Goal: Find contact information: Find contact information

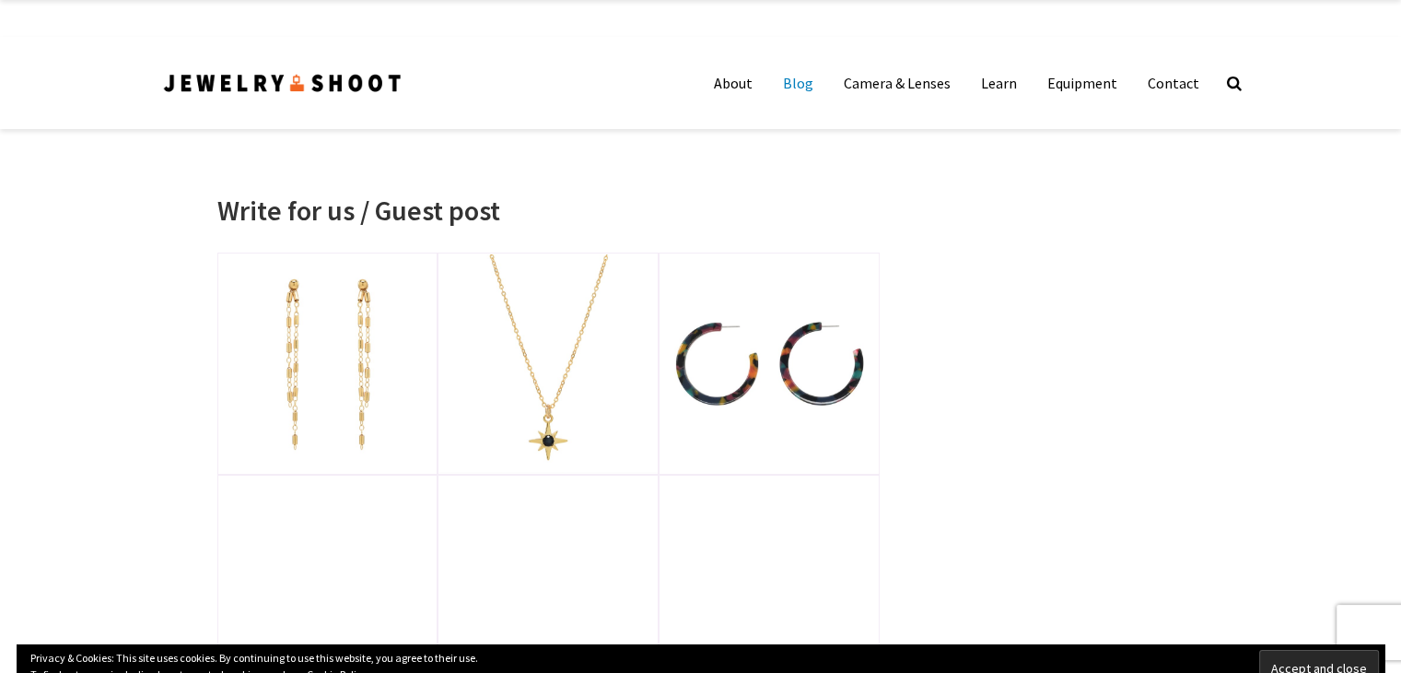
click at [802, 89] on link "Blog" at bounding box center [798, 82] width 58 height 37
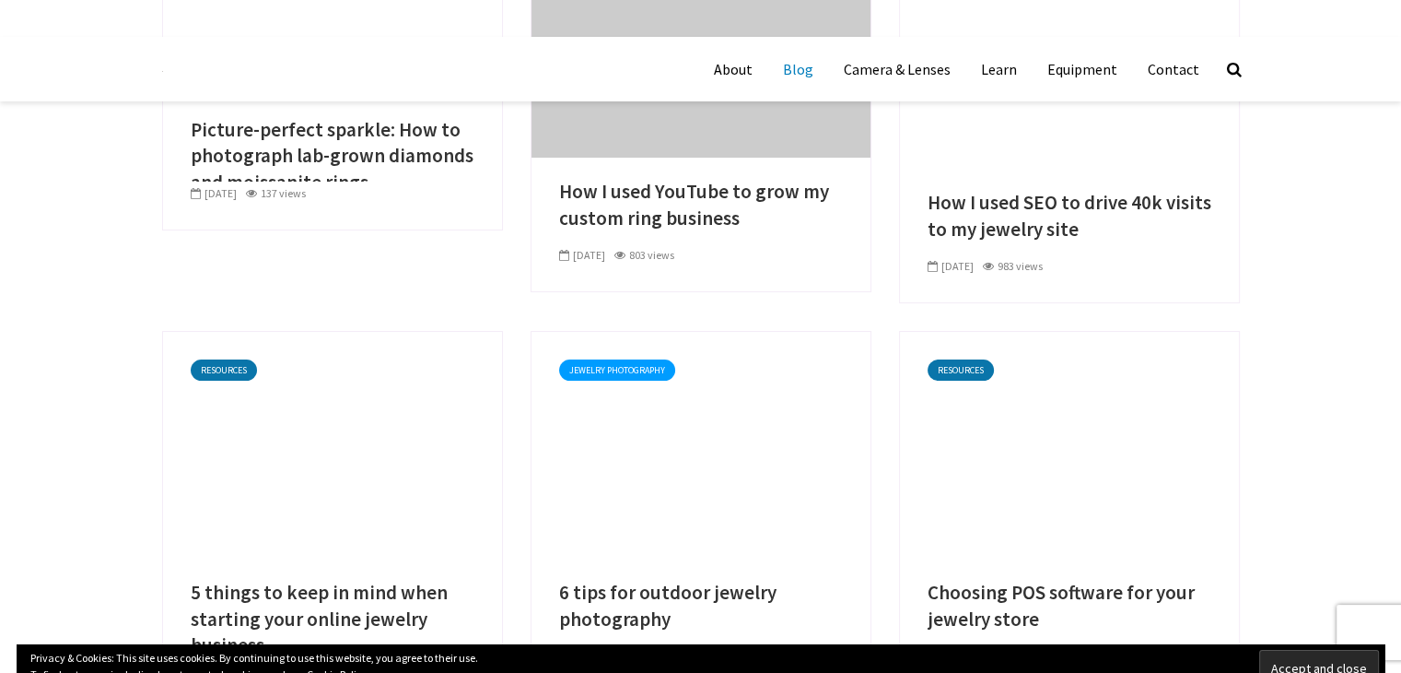
scroll to position [276, 0]
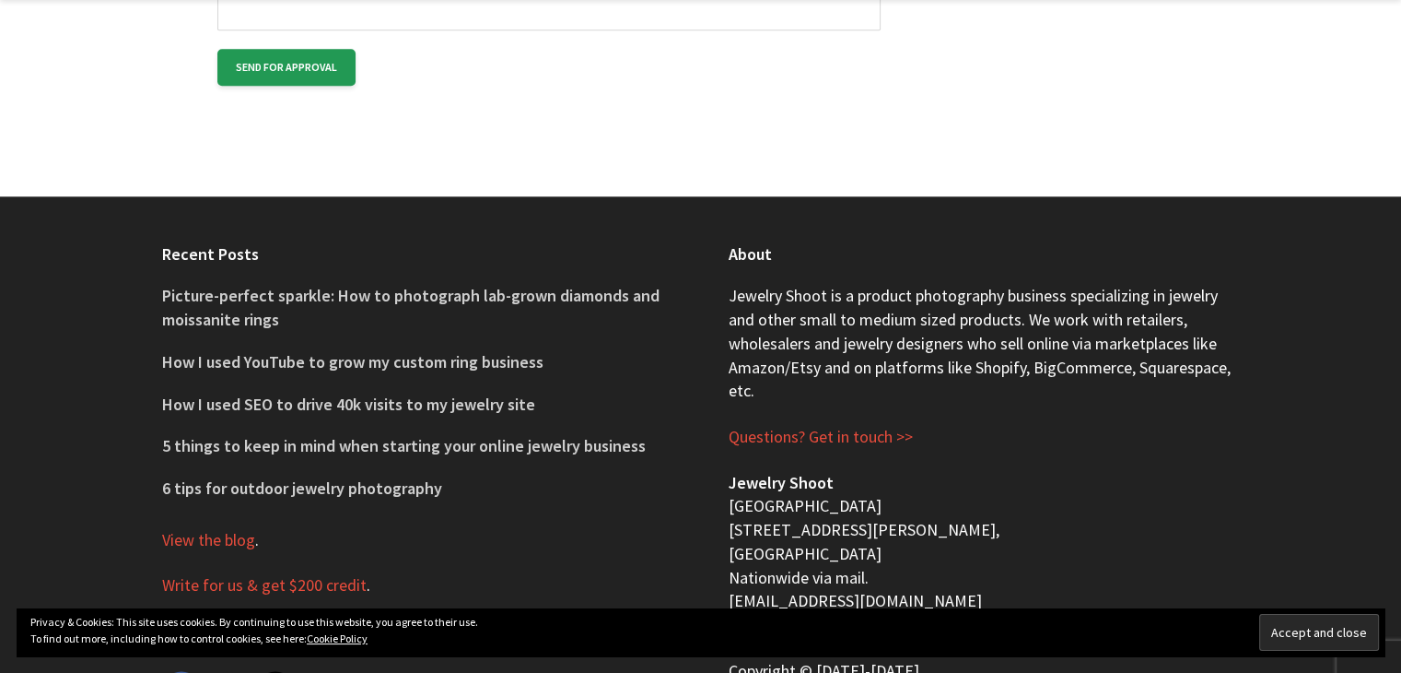
scroll to position [2333, 0]
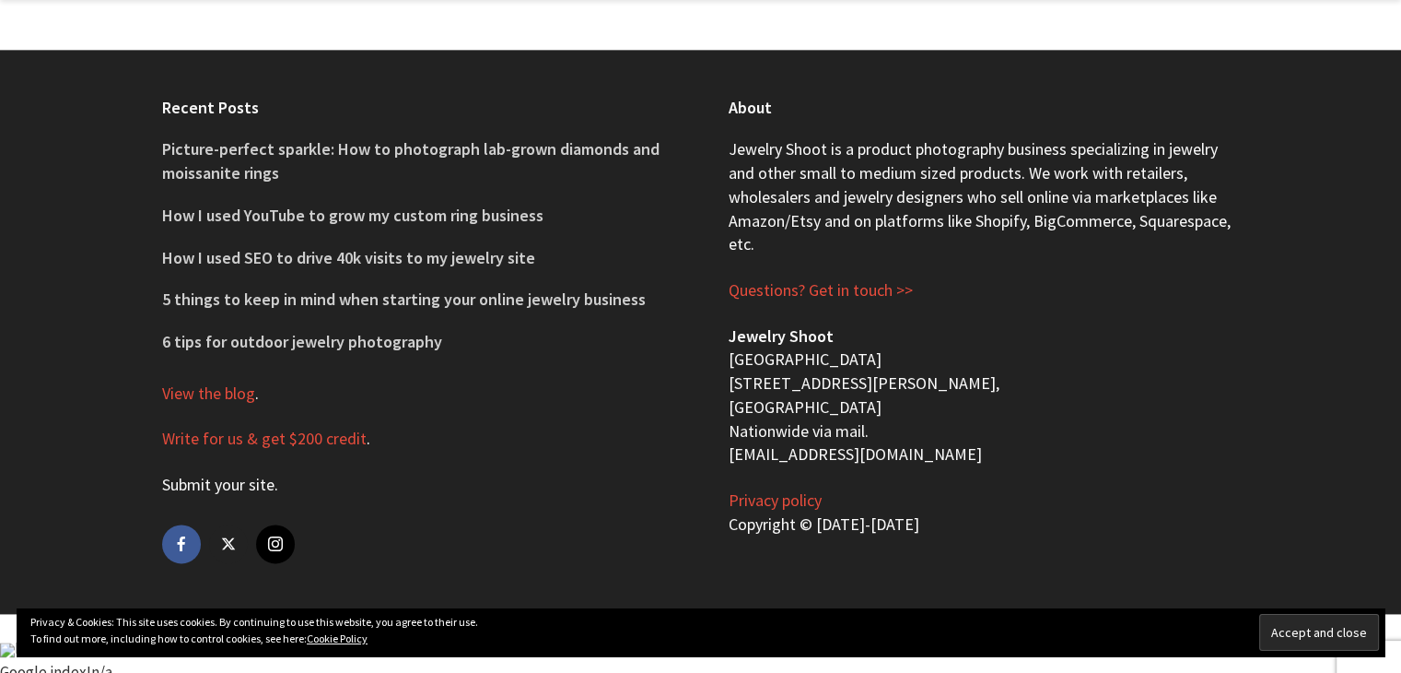
click at [198, 488] on link "Submit your site" at bounding box center [218, 485] width 112 height 22
click at [232, 443] on link "Write for us & get $200 credit" at bounding box center [264, 438] width 205 height 22
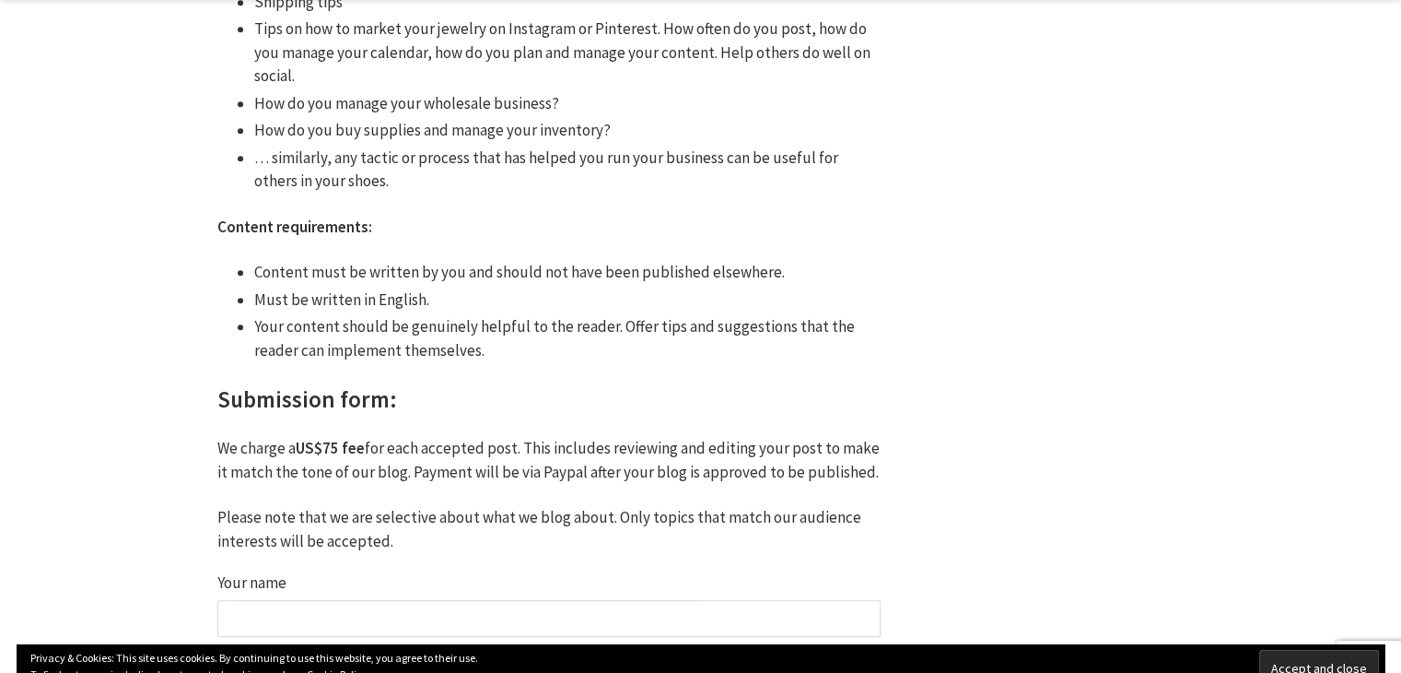
scroll to position [2333, 0]
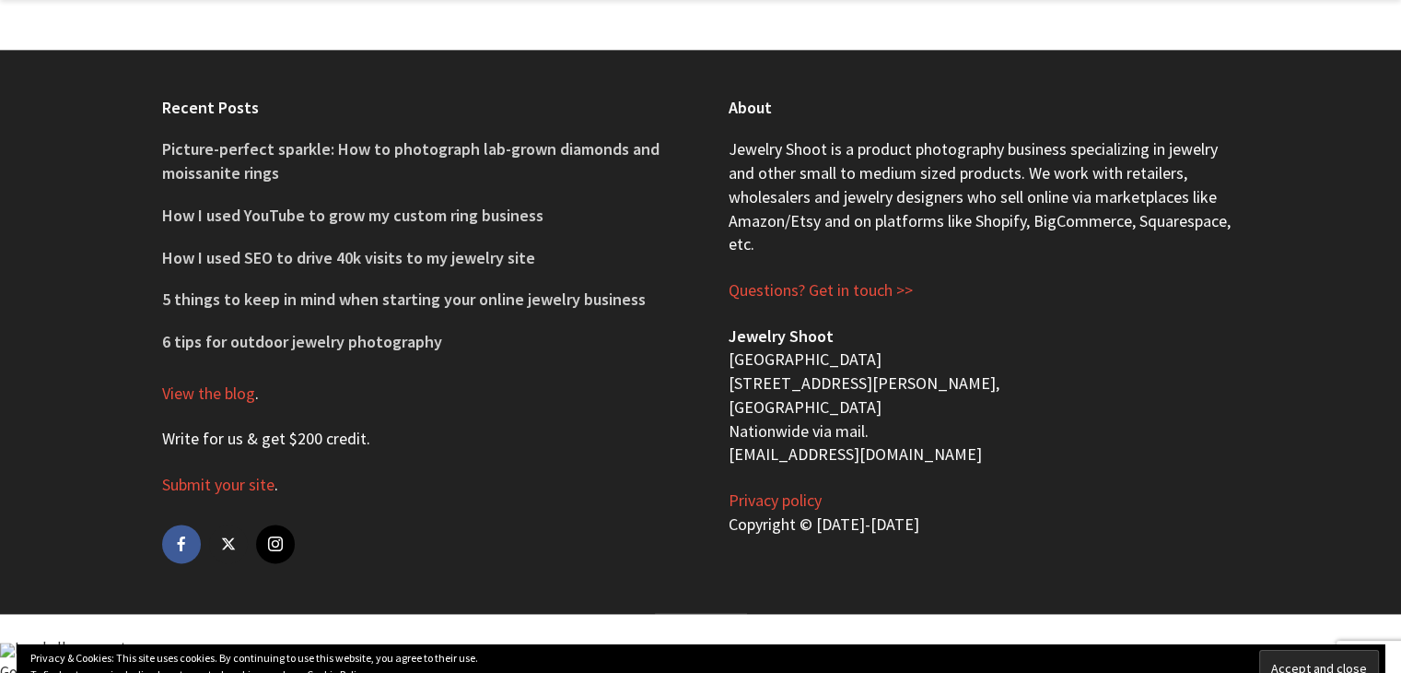
click at [210, 442] on link "Write for us & get $200 credit" at bounding box center [264, 438] width 205 height 22
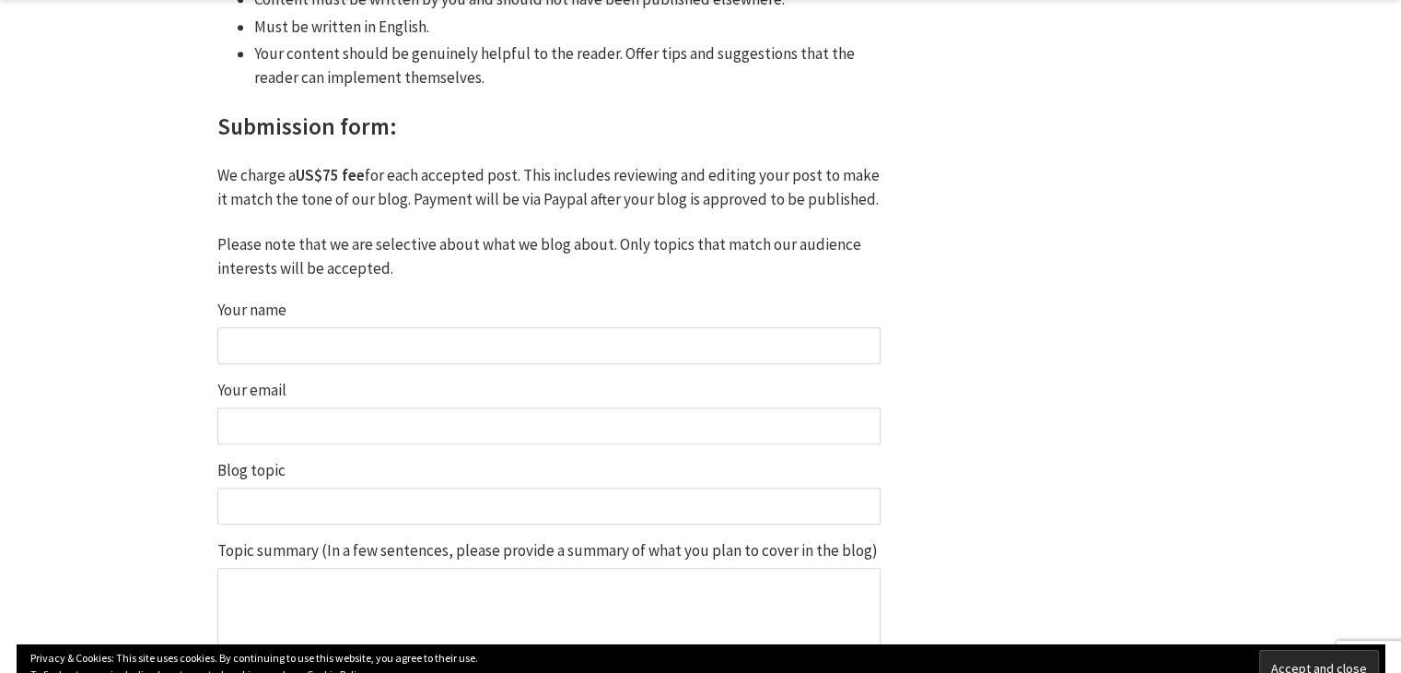
scroll to position [2333, 0]
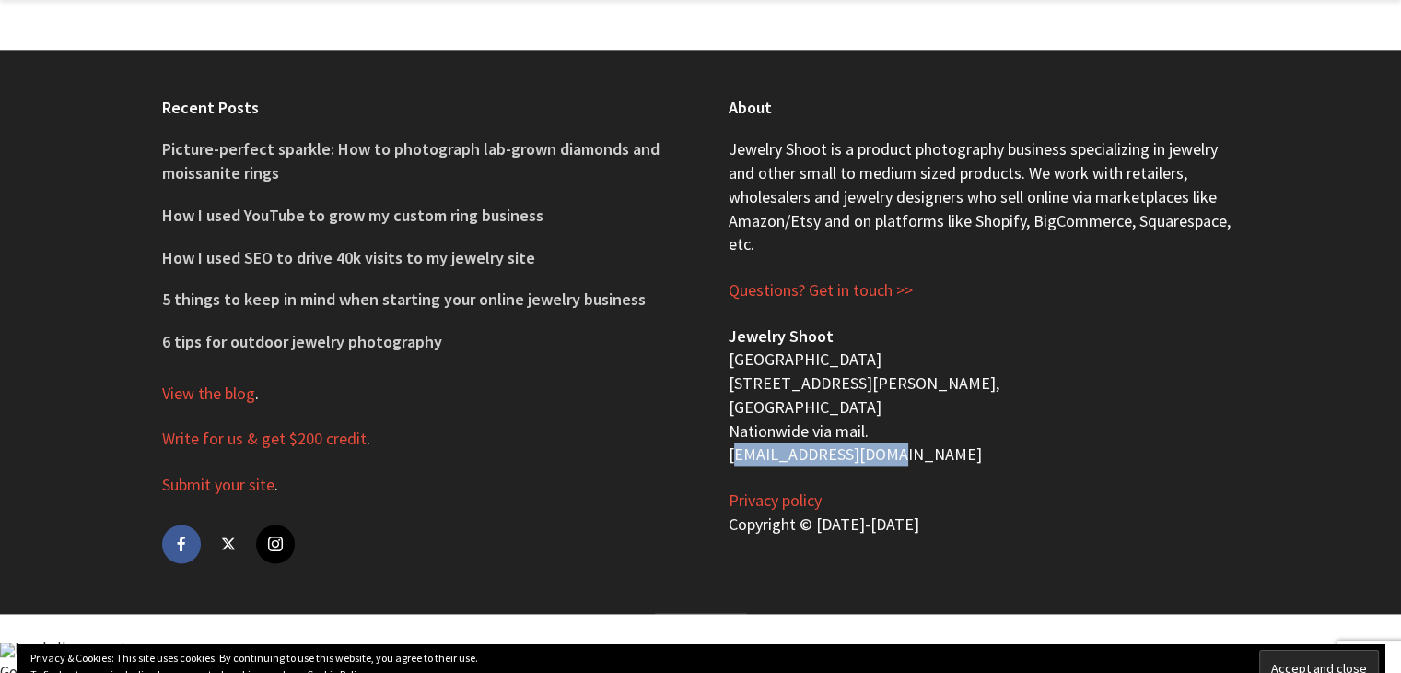
drag, startPoint x: 883, startPoint y: 450, endPoint x: 724, endPoint y: 497, distance: 165.3
click at [706, 459] on div "About Jewelry Shoot is a product photography business specializing in jewelry a…" at bounding box center [984, 332] width 567 height 564
copy p "[EMAIL_ADDRESS][DOMAIN_NAME]"
